Goal: Find specific page/section: Find specific page/section

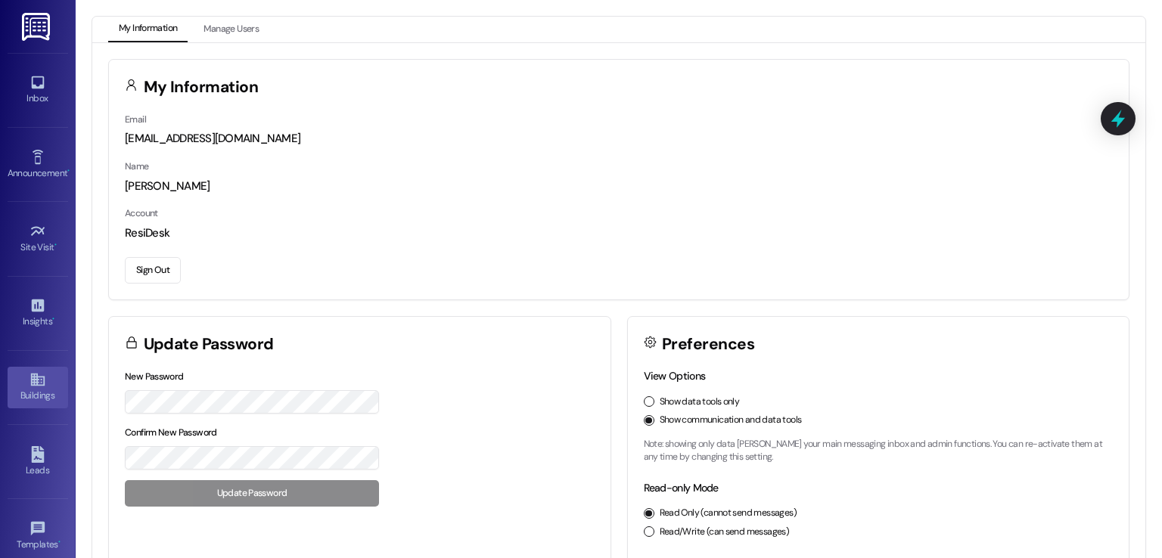
click at [31, 381] on icon at bounding box center [37, 380] width 14 height 13
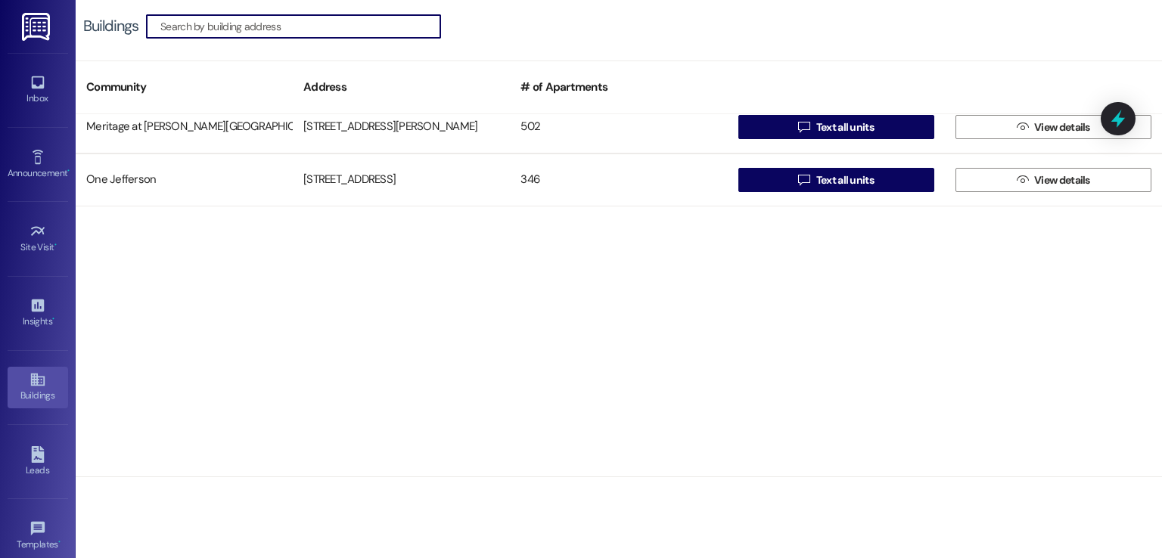
scroll to position [530, 0]
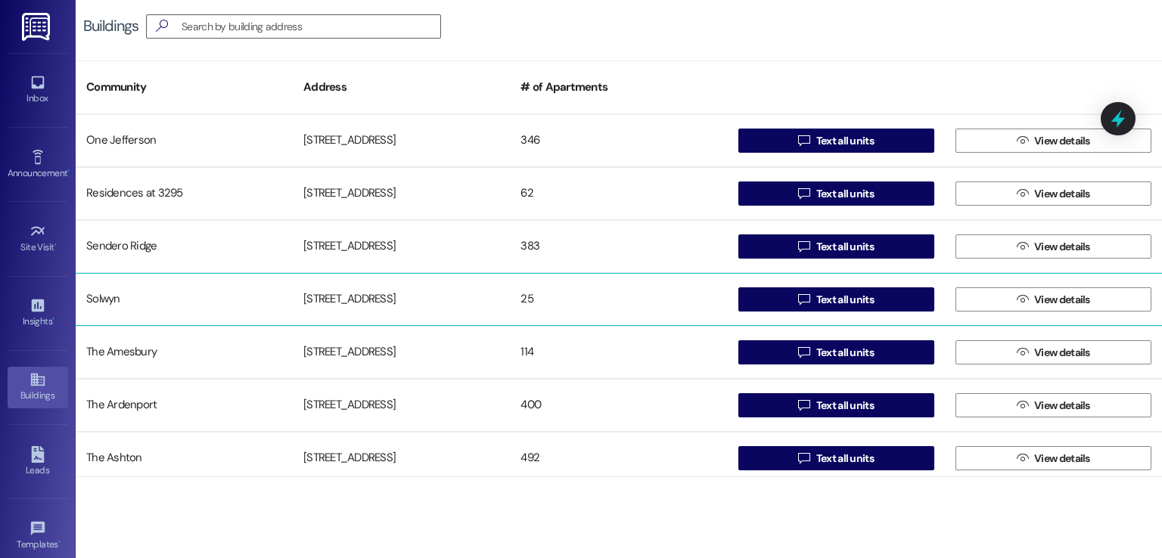
click at [393, 295] on div "[STREET_ADDRESS]" at bounding box center [401, 300] width 217 height 30
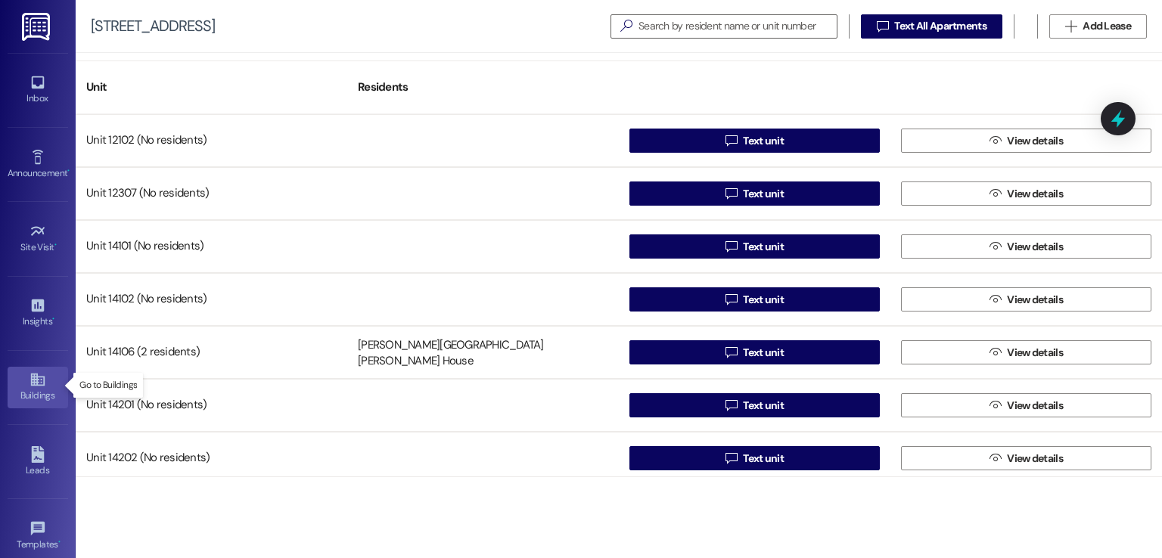
click at [38, 384] on icon at bounding box center [38, 380] width 17 height 17
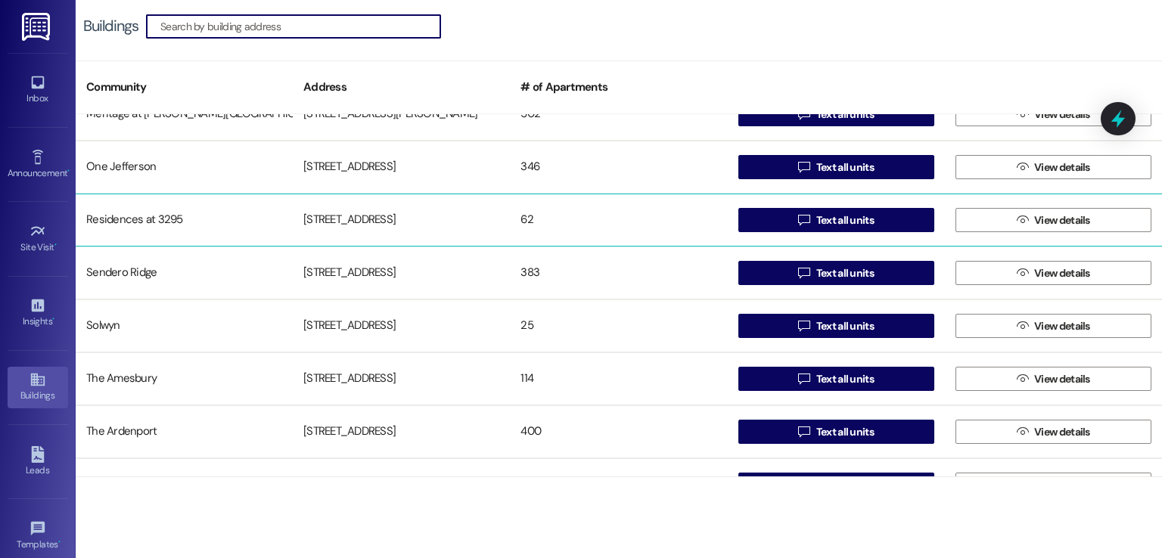
scroll to position [530, 0]
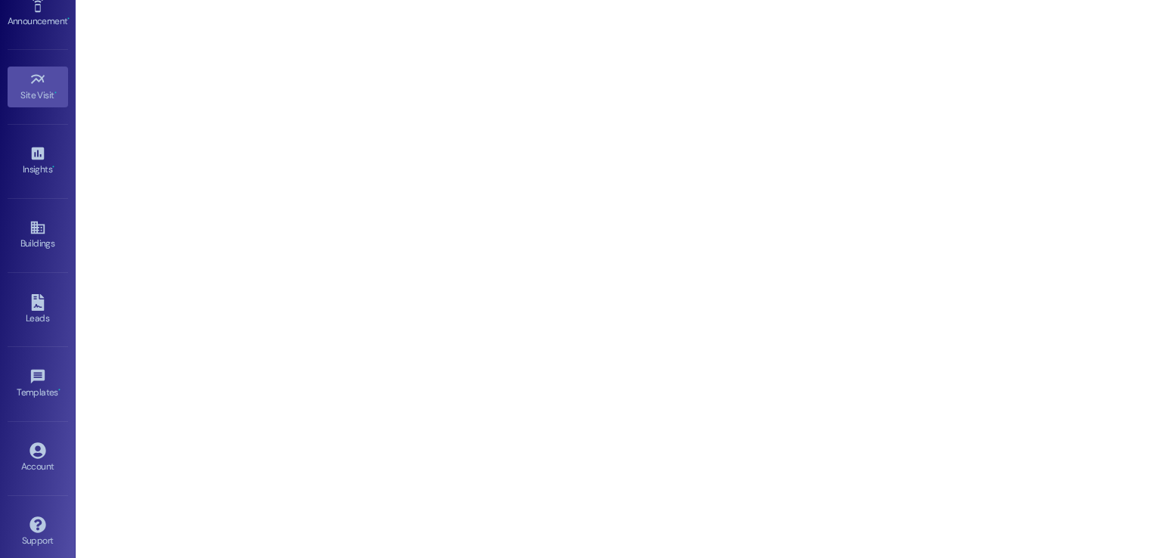
scroll to position [160, 0]
click at [35, 443] on icon at bounding box center [38, 443] width 17 height 17
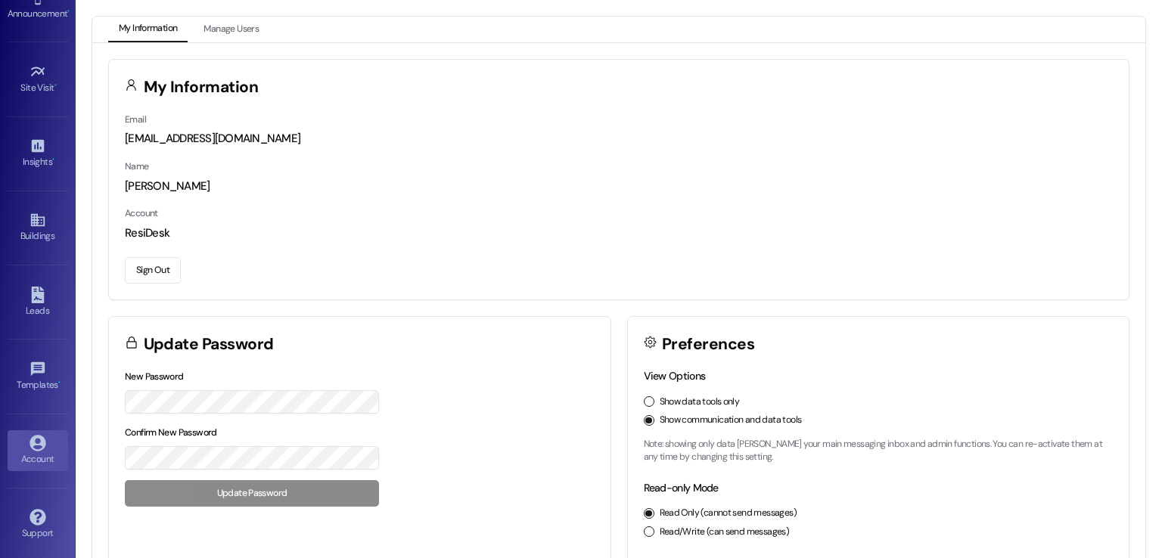
click at [163, 264] on button "Sign Out" at bounding box center [153, 270] width 56 height 26
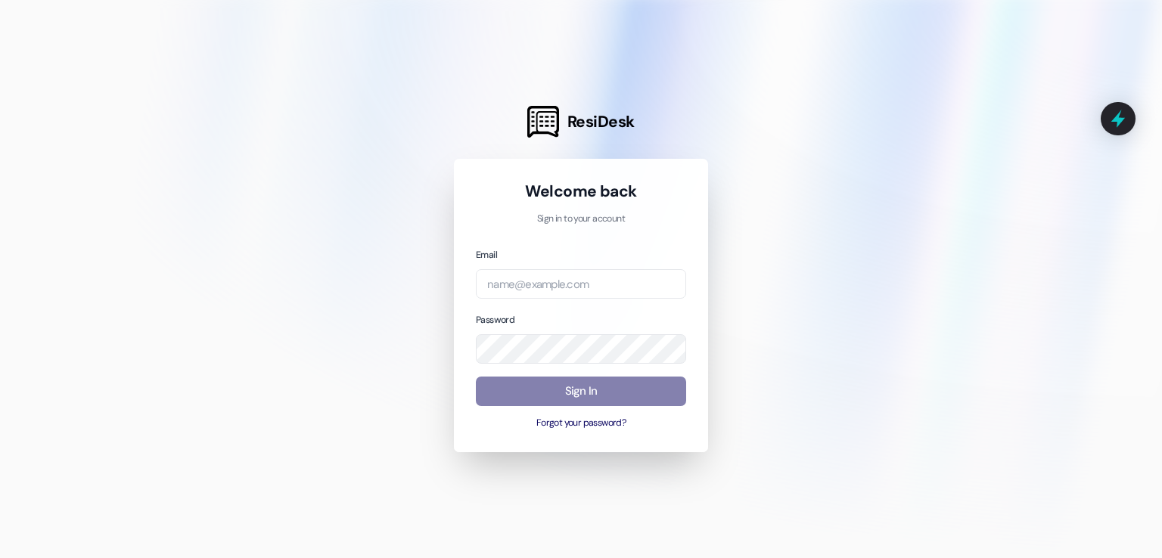
type input "automated-surveys-executive-management@executive-management.com"
